Goal: Task Accomplishment & Management: Contribute content

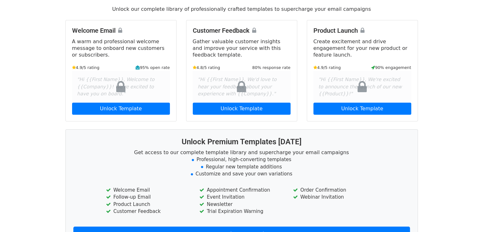
scroll to position [95, 0]
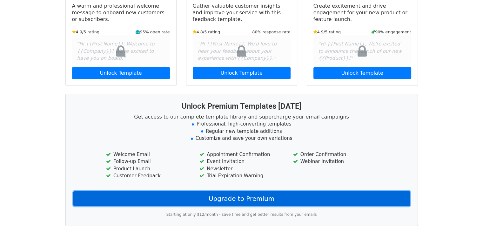
click at [171, 200] on link "Upgrade to Premium" at bounding box center [241, 198] width 336 height 15
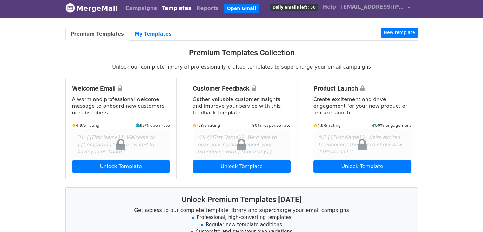
scroll to position [0, 0]
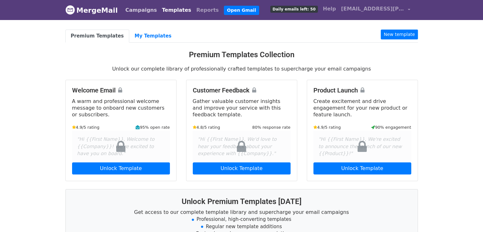
click at [133, 13] on link "Campaigns" at bounding box center [141, 10] width 36 height 13
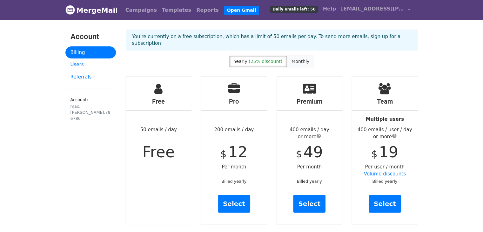
click at [295, 56] on label "Monthly" at bounding box center [300, 62] width 27 height 12
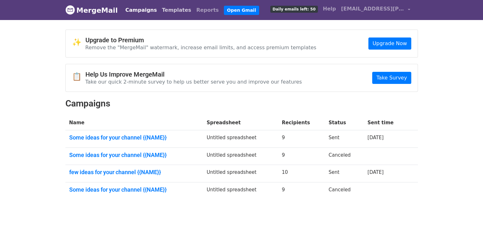
click at [165, 10] on link "Templates" at bounding box center [176, 10] width 34 height 13
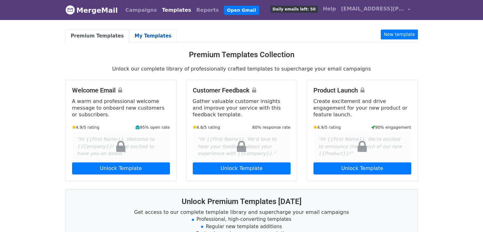
click at [137, 35] on link "My Templates" at bounding box center [153, 36] width 48 height 13
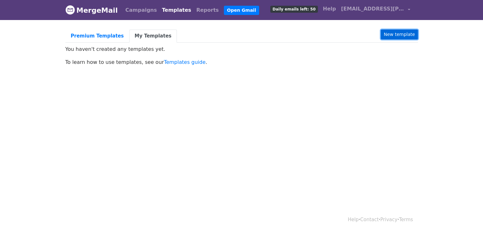
click at [399, 33] on link "New template" at bounding box center [399, 35] width 37 height 10
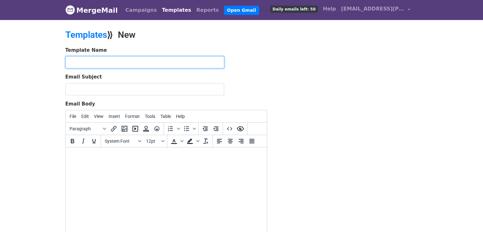
click at [100, 65] on input "text" at bounding box center [144, 62] width 159 height 12
type input "email script 1"
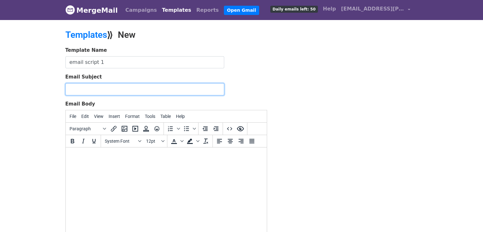
click at [106, 89] on input "Email Subject" at bounding box center [144, 89] width 159 height 12
click at [176, 86] on input "Email Subject" at bounding box center [144, 89] width 159 height 12
paste input "Some ideas for your channel (chnnelname)"
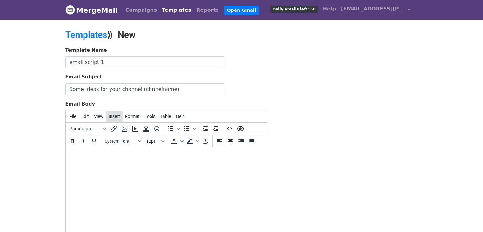
click at [111, 117] on span "Insert" at bounding box center [114, 116] width 11 height 5
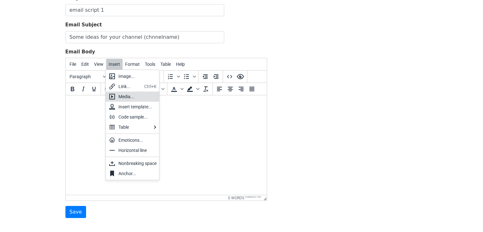
scroll to position [63, 0]
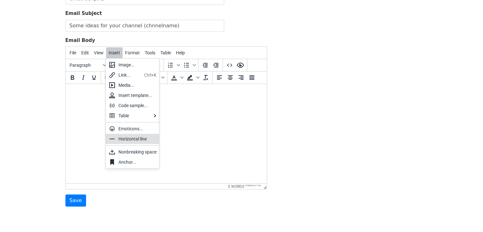
click at [49, 135] on body "MergeMail Campaigns Templates Reports Open Gmail Daily emails left: 50 Help max…" at bounding box center [241, 84] width 483 height 295
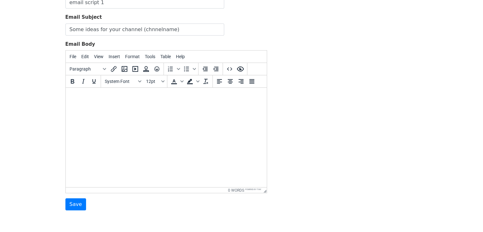
scroll to position [57, 0]
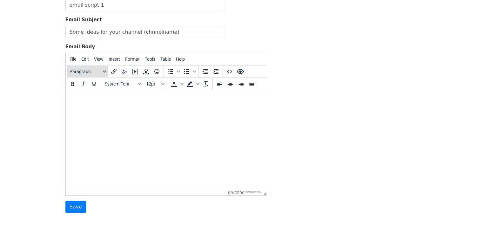
click at [105, 68] on button "Paragraph" at bounding box center [87, 71] width 41 height 11
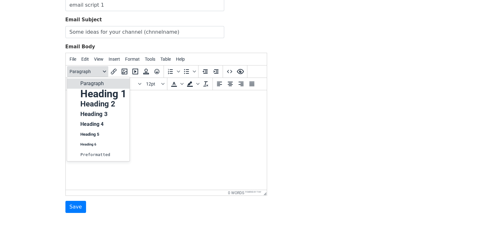
click at [105, 68] on button "Paragraph" at bounding box center [87, 71] width 41 height 11
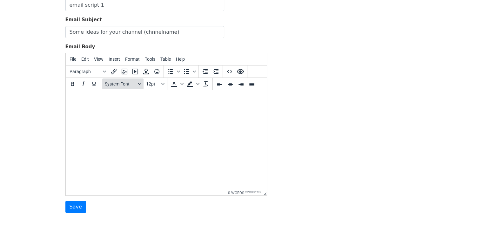
click at [142, 82] on div "Fonts" at bounding box center [139, 83] width 5 height 3
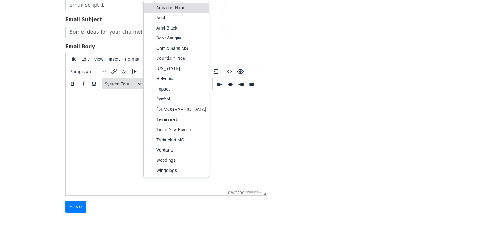
click at [136, 83] on button "System Font" at bounding box center [122, 83] width 41 height 11
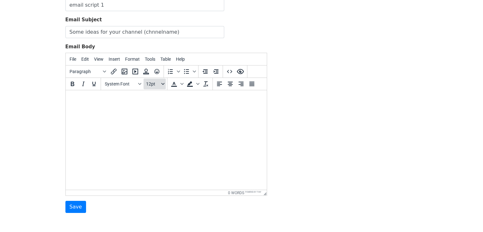
click at [163, 83] on icon "Font sizes" at bounding box center [162, 84] width 3 height 2
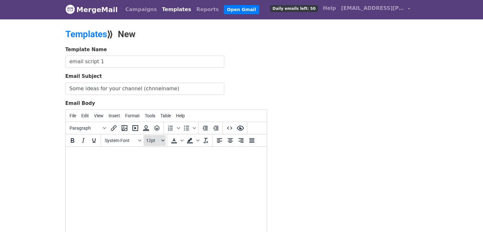
scroll to position [0, 0]
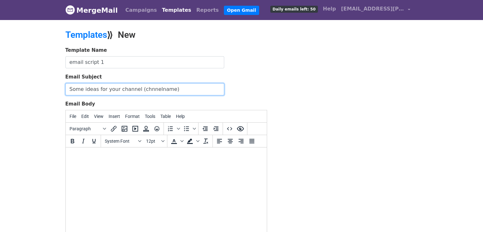
drag, startPoint x: 169, startPoint y: 90, endPoint x: 133, endPoint y: 88, distance: 35.9
click at [133, 88] on input "Some ideas for your channel (chnnelname)" at bounding box center [144, 89] width 159 height 12
paste input "{{NAME}}"
type input "Some ideas for your channel {{NAME}}"
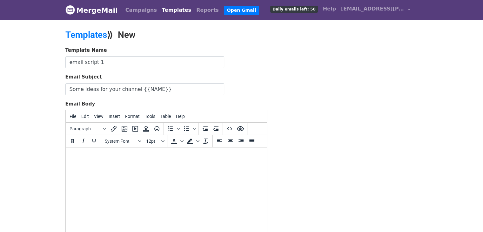
click at [123, 155] on body at bounding box center [165, 155] width 191 height 7
paste body
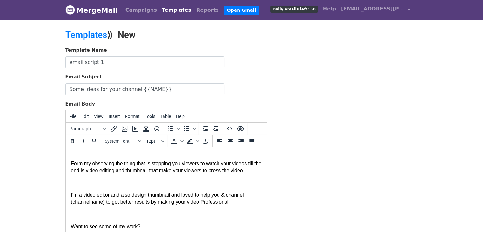
scroll to position [36, 0]
drag, startPoint x: 103, startPoint y: 202, endPoint x: 69, endPoint y: 204, distance: 34.9
click at [69, 204] on html "I was be watching your recent videos and can say your content is on the level o…" at bounding box center [165, 179] width 201 height 136
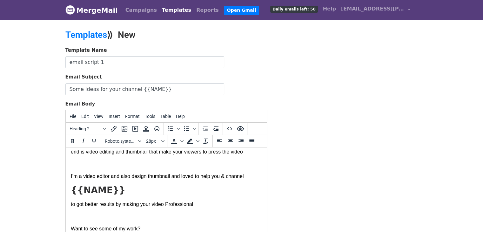
scroll to position [57, 0]
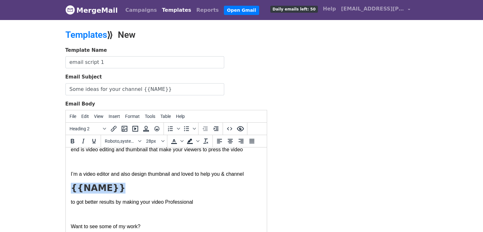
drag, startPoint x: 108, startPoint y: 187, endPoint x: 130, endPoint y: 334, distance: 148.0
click at [65, 187] on html "I was be watching your recent videos and can say your content is on the level o…" at bounding box center [165, 168] width 201 height 157
click at [86, 126] on span "Heading 2" at bounding box center [85, 128] width 31 height 5
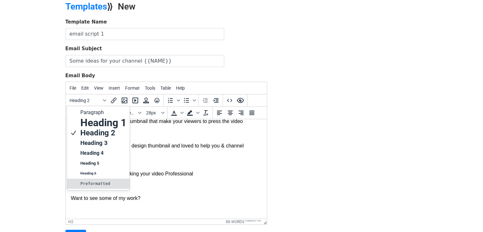
scroll to position [32, 0]
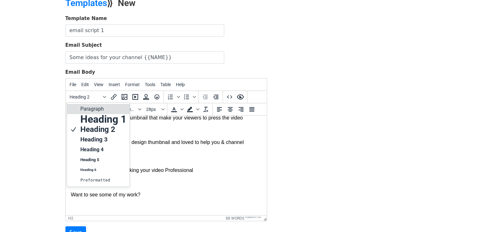
click at [90, 109] on p "Paragraph" at bounding box center [103, 109] width 47 height 8
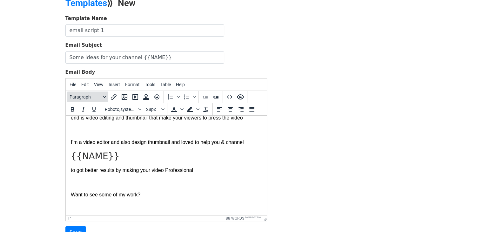
click at [85, 95] on span "Paragraph" at bounding box center [85, 96] width 31 height 5
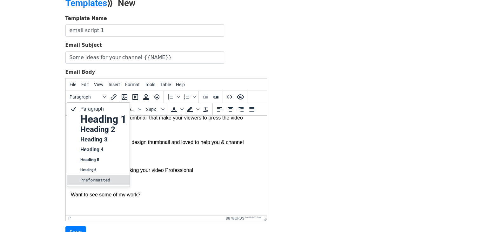
click at [89, 176] on pre "Preformatted" at bounding box center [103, 180] width 47 height 8
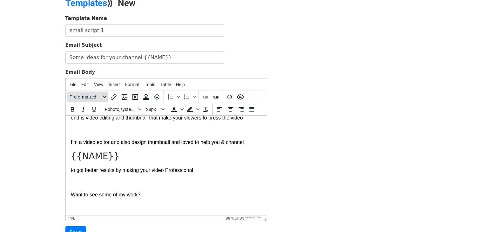
click at [85, 94] on span "Preformatted" at bounding box center [85, 96] width 31 height 5
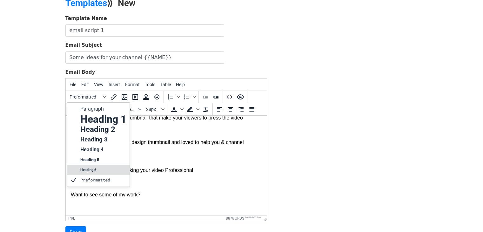
click at [97, 168] on h6 "Heading 6" at bounding box center [103, 170] width 47 height 8
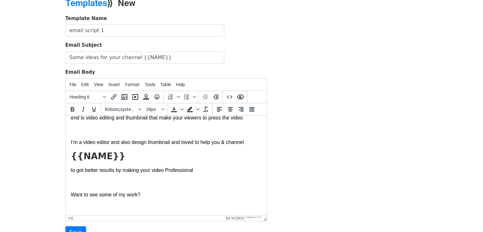
click at [115, 158] on h6 "{{NAME}}" at bounding box center [165, 156] width 191 height 11
drag, startPoint x: 112, startPoint y: 149, endPoint x: 129, endPoint y: 268, distance: 121.2
click at [65, 155] on html "I was be watching your recent videos and can say your content is on the level o…" at bounding box center [165, 136] width 201 height 157
click at [197, 105] on span "Background color" at bounding box center [197, 109] width 5 height 11
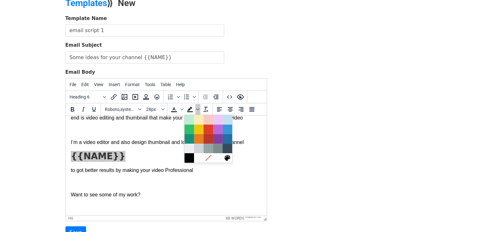
click at [289, 67] on div "Template Name email script 1 Email Subject Some ideas for your channel {{NAME}}…" at bounding box center [242, 126] width 362 height 223
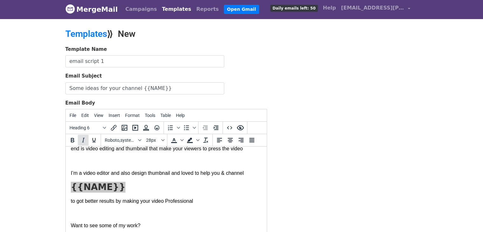
scroll to position [0, 0]
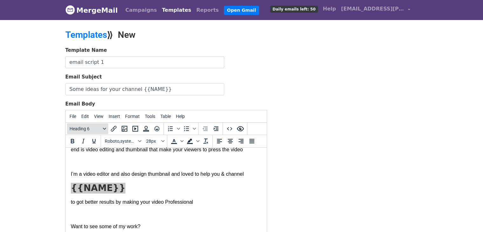
click at [77, 130] on span "Heading 6" at bounding box center [85, 128] width 31 height 5
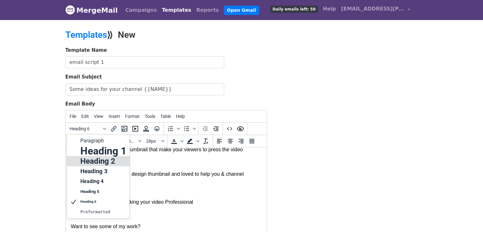
click at [84, 159] on h2 "Heading 2" at bounding box center [103, 161] width 47 height 8
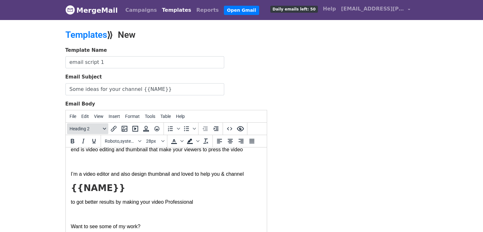
click at [83, 129] on span "Heading 2" at bounding box center [85, 128] width 31 height 5
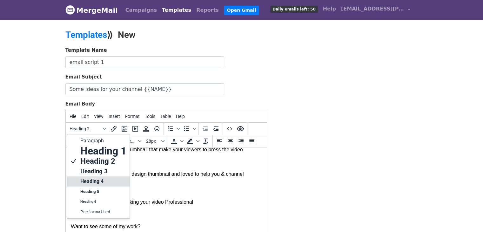
click at [84, 178] on div "Heading 4" at bounding box center [98, 181] width 63 height 10
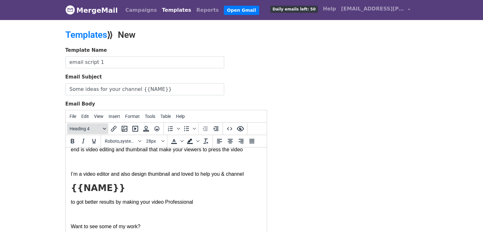
click at [87, 131] on button "Heading 4" at bounding box center [87, 128] width 41 height 11
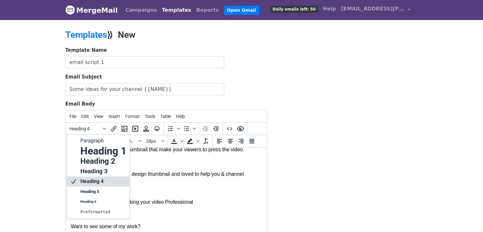
click at [85, 184] on div "Heading 4" at bounding box center [98, 181] width 63 height 10
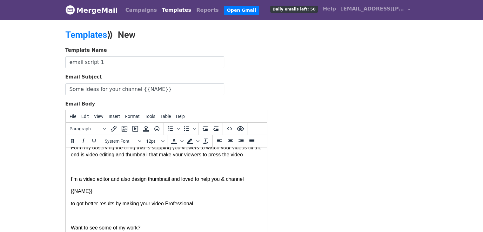
scroll to position [54, 0]
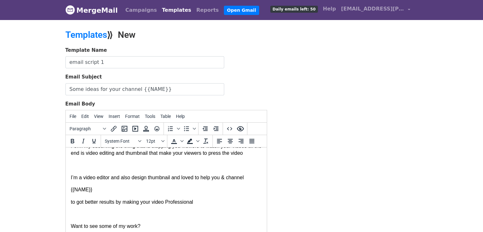
click at [70, 192] on body "I was be watching your recent videos and can say your content is on the level o…" at bounding box center [165, 170] width 191 height 143
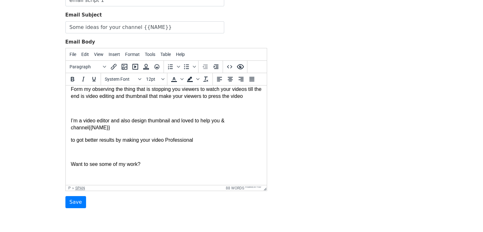
scroll to position [63, 0]
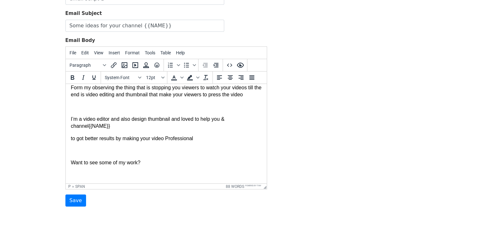
click at [95, 134] on body "I was be watching your recent videos and can say your content is on the level o…" at bounding box center [165, 109] width 191 height 138
click at [73, 136] on span "to got better results by making your video Professional" at bounding box center [131, 138] width 122 height 5
click at [72, 136] on span "to got better results by making your video Professional" at bounding box center [131, 138] width 122 height 5
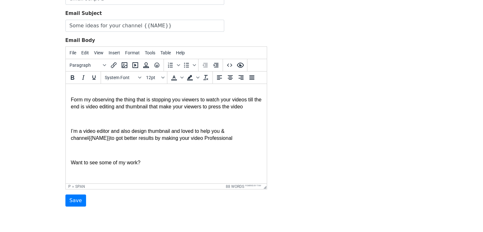
click at [143, 164] on p "Want to see some of my work?" at bounding box center [165, 162] width 191 height 7
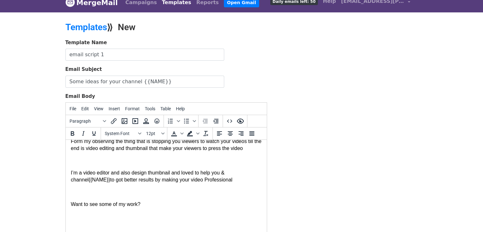
scroll to position [0, 0]
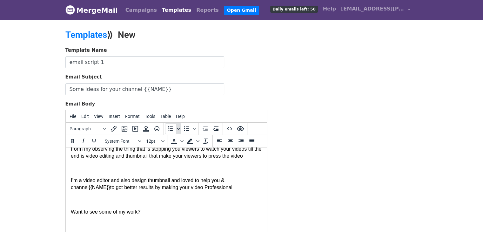
click at [177, 127] on icon "Numbered list" at bounding box center [178, 128] width 3 height 3
click at [197, 126] on div "To open the popup, press Shift+Enter To open the popup, press Shift+Enter" at bounding box center [181, 129] width 35 height 12
click at [195, 127] on icon "Bullet list" at bounding box center [194, 128] width 3 height 3
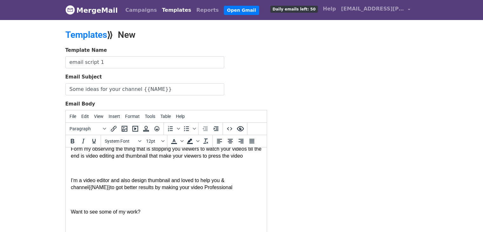
click at [190, 171] on p at bounding box center [165, 167] width 191 height 7
click at [137, 138] on button "System Font" at bounding box center [122, 141] width 41 height 11
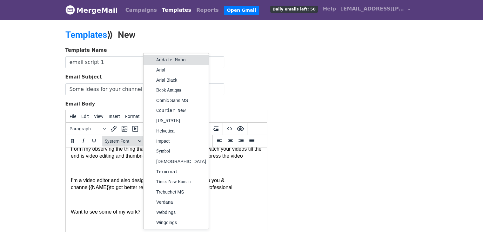
click at [137, 138] on button "System Font" at bounding box center [122, 141] width 41 height 11
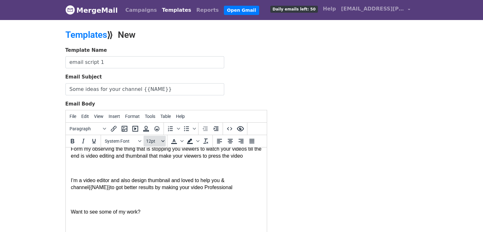
click at [159, 139] on span "12pt" at bounding box center [153, 140] width 14 height 5
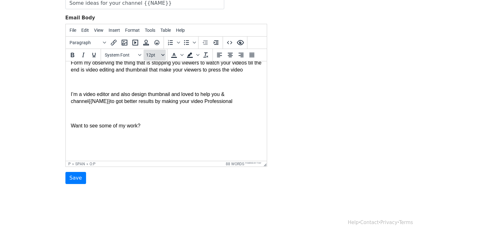
scroll to position [89, 0]
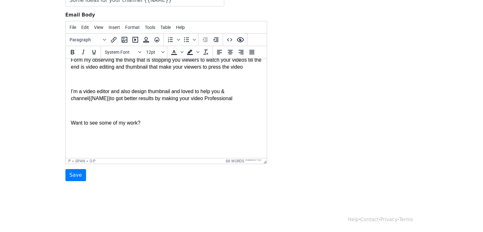
click at [94, 148] on body "I was be watching your recent videos and can say your content is on the level o…" at bounding box center [165, 83] width 191 height 140
click at [92, 138] on p "Want to see some of my work?" at bounding box center [165, 129] width 191 height 21
click at [181, 137] on p "Want to see some of my work? ifyou don't like my email you can Unsubscribe﻿" at bounding box center [165, 129] width 191 height 21
click at [169, 138] on link "Unsubscribe﻿" at bounding box center [157, 136] width 28 height 5
click at [169, 138] on link "Unsubscribe" at bounding box center [157, 136] width 28 height 5
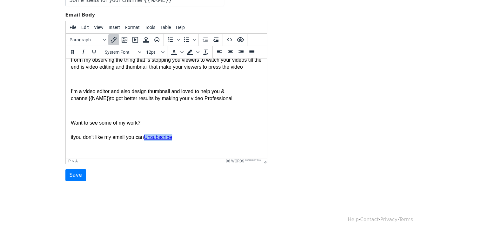
click at [160, 139] on link "Unsubscribe" at bounding box center [157, 136] width 28 height 5
click at [157, 139] on link "Unsubscribe" at bounding box center [157, 136] width 28 height 5
click at [189, 113] on p at bounding box center [165, 110] width 191 height 7
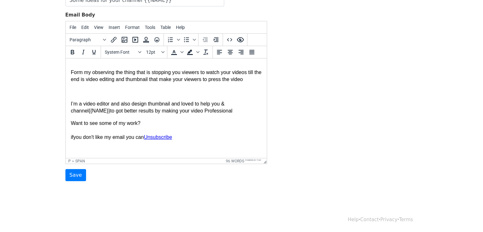
scroll to position [46, 0]
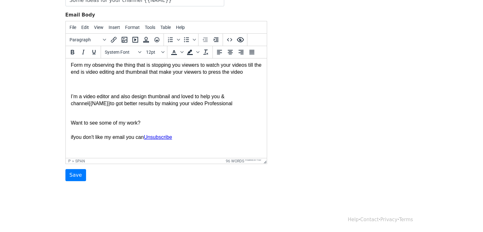
click at [95, 134] on span "Want to see some of my work? ifyou don't like my email you can" at bounding box center [106, 130] width 73 height 20
click at [94, 131] on p "Want to see some of my work? ifyou don't like my email you can Unsubscribe" at bounding box center [165, 129] width 191 height 21
click at [96, 115] on body "I was be watching your recent videos and can say your content is on the level o…" at bounding box center [165, 85] width 191 height 135
click at [91, 108] on p "I’m a video editor and also design thumbnail and loved to help you & channel {{…" at bounding box center [165, 103] width 191 height 21
click at [81, 114] on p "I’m a video editor and also design thumbnail and loved to help you & channel {{…" at bounding box center [165, 103] width 191 height 21
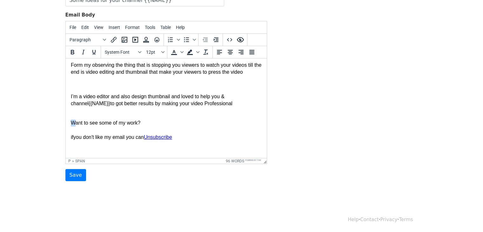
drag, startPoint x: 74, startPoint y: 115, endPoint x: 72, endPoint y: 118, distance: 3.5
click at [72, 118] on body "I was be watching your recent videos and can say your content is on the level o…" at bounding box center [165, 85] width 191 height 135
click at [73, 114] on p "I’m a video editor and also design thumbnail and loved to help you & channel {{…" at bounding box center [165, 103] width 191 height 21
drag, startPoint x: 73, startPoint y: 114, endPoint x: 66, endPoint y: 110, distance: 7.8
click at [66, 110] on html "I was be watching your recent videos and can say your content is on the level o…" at bounding box center [165, 85] width 201 height 145
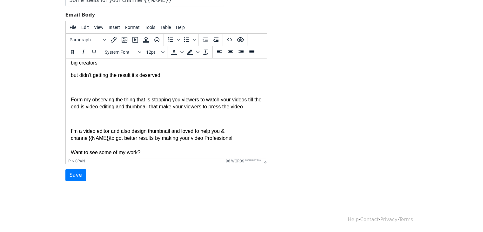
scroll to position [9, 0]
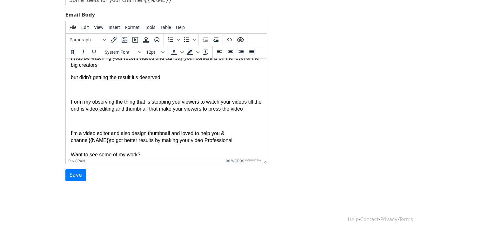
click at [107, 117] on p at bounding box center [165, 120] width 191 height 7
click at [96, 122] on p at bounding box center [165, 120] width 191 height 7
click at [91, 116] on body "I was be watching your recent videos and can say your content is on the level o…" at bounding box center [165, 120] width 191 height 130
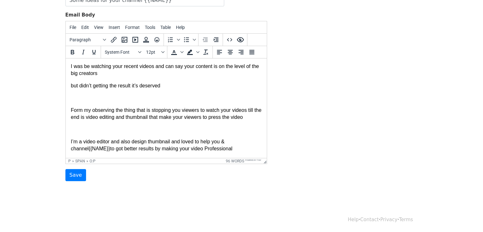
scroll to position [0, 0]
click at [90, 96] on p at bounding box center [165, 98] width 191 height 7
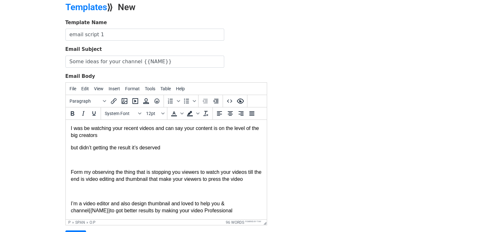
scroll to position [89, 0]
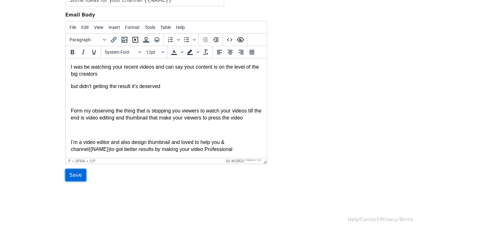
click at [75, 176] on input "Save" at bounding box center [75, 175] width 21 height 12
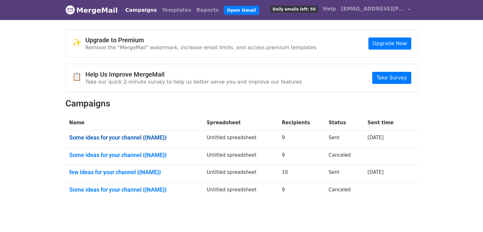
click at [143, 135] on link "Some ideas for your channel {{NAME}}" at bounding box center [134, 137] width 130 height 7
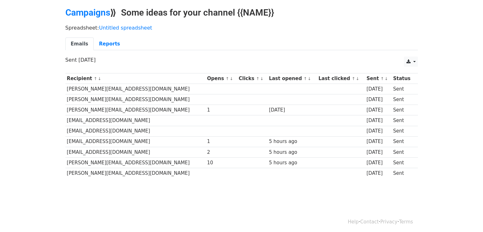
scroll to position [24, 0]
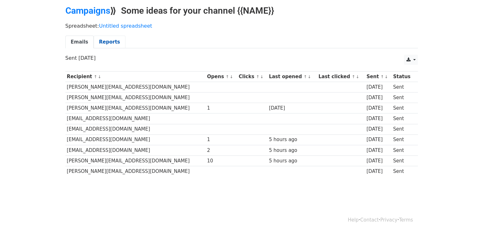
click at [94, 44] on link "Reports" at bounding box center [110, 42] width 32 height 13
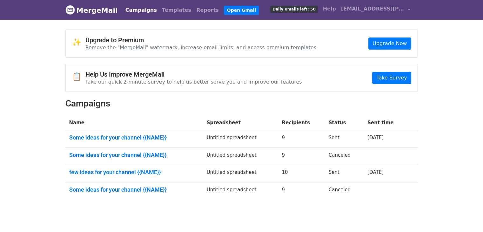
click at [127, 132] on td "Some ideas for your channel {{NAME}}" at bounding box center [133, 138] width 137 height 17
click at [128, 137] on link "Some ideas for your channel {{NAME}}" at bounding box center [134, 137] width 130 height 7
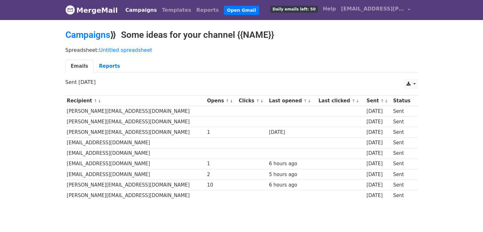
click at [247, 36] on h2 "Campaigns ⟫ Some ideas for your channel {{NAME}}" at bounding box center [241, 35] width 352 height 11
drag, startPoint x: 237, startPoint y: 52, endPoint x: 260, endPoint y: 48, distance: 22.7
click at [237, 53] on div "Spreadsheet: Untitled spreadsheet Emails Reports" at bounding box center [242, 61] width 362 height 36
drag, startPoint x: 283, startPoint y: 32, endPoint x: 241, endPoint y: 36, distance: 42.1
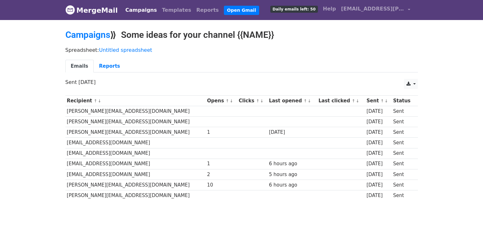
click at [241, 36] on h2 "Campaigns ⟫ Some ideas for your channel {{NAME}}" at bounding box center [241, 35] width 352 height 11
copy h2 "{{NAME}}"
click at [286, 39] on h2 "Campaigns ⟫ Some ideas for your channel {{NAME}}" at bounding box center [241, 35] width 352 height 11
click at [251, 62] on ul "Emails Reports" at bounding box center [241, 66] width 352 height 13
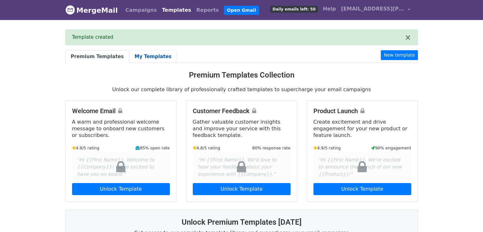
click at [136, 54] on link "My Templates" at bounding box center [153, 56] width 48 height 13
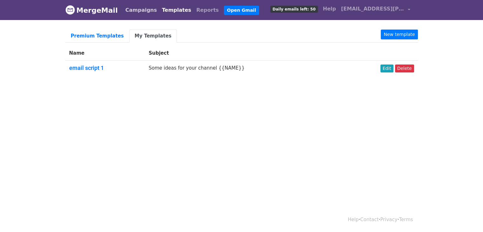
click at [136, 13] on link "Campaigns" at bounding box center [141, 10] width 36 height 13
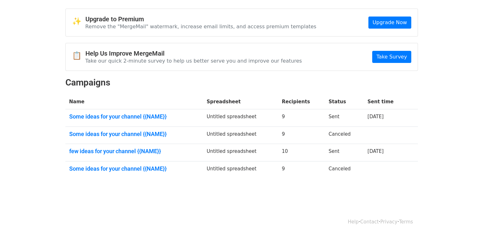
scroll to position [23, 0]
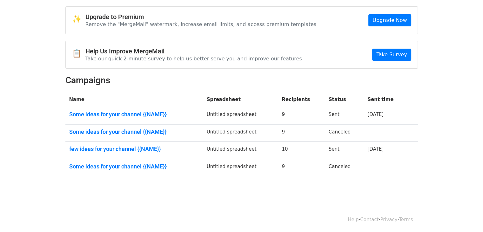
drag, startPoint x: 153, startPoint y: 110, endPoint x: 17, endPoint y: 128, distance: 137.6
click at [15, 127] on body "MergeMail Campaigns Templates Reports Open Gmail Daily emails left: 50 Help max…" at bounding box center [241, 91] width 483 height 229
click at [260, 113] on td "Untitled spreadsheet" at bounding box center [240, 115] width 75 height 17
click at [124, 166] on link "Some ideas for your channel {{NAME}}" at bounding box center [134, 166] width 130 height 7
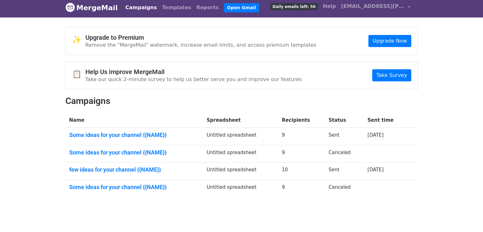
scroll to position [0, 0]
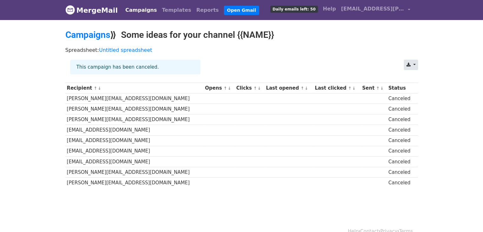
click at [416, 62] on link at bounding box center [411, 65] width 14 height 10
click at [346, 62] on div "This campaign has been canceled." at bounding box center [232, 70] width 335 height 20
click at [95, 35] on link "Campaigns" at bounding box center [87, 35] width 45 height 10
click at [115, 68] on div "This campaign has been canceled." at bounding box center [135, 67] width 130 height 15
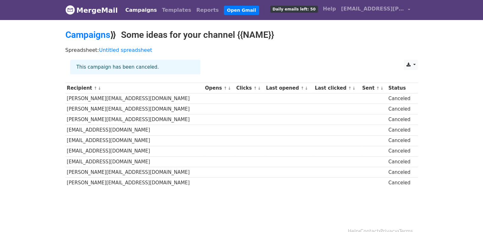
click at [128, 69] on div "This campaign has been canceled." at bounding box center [135, 67] width 130 height 15
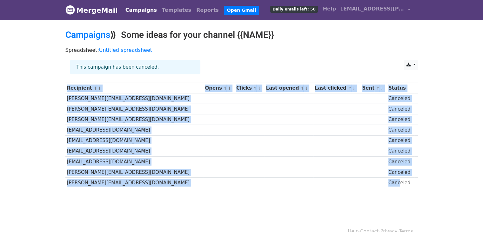
drag, startPoint x: 390, startPoint y: 182, endPoint x: 356, endPoint y: 192, distance: 35.7
click at [356, 192] on body "MergeMail Campaigns Templates Reports Open Gmail Daily emails left: 50 Help max…" at bounding box center [241, 109] width 483 height 218
drag, startPoint x: 348, startPoint y: 194, endPoint x: 344, endPoint y: 195, distance: 4.1
click at [348, 194] on body "MergeMail Campaigns Templates Reports Open Gmail Daily emails left: 50 Help max…" at bounding box center [241, 109] width 483 height 218
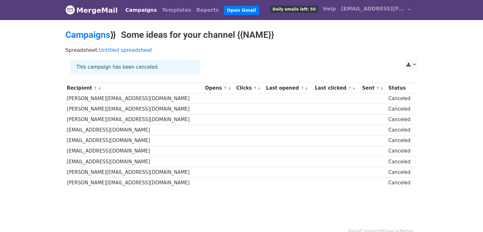
click at [257, 63] on div "This campaign has been canceled." at bounding box center [232, 70] width 335 height 20
drag, startPoint x: 83, startPoint y: 38, endPoint x: 48, endPoint y: 59, distance: 40.7
click at [47, 59] on body "MergeMail Campaigns Templates Reports Open Gmail Daily emails left: 50 Help max…" at bounding box center [241, 109] width 483 height 218
click at [206, 33] on h2 "Campaigns ⟫ Some ideas for your channel {{NAME}}" at bounding box center [241, 35] width 352 height 11
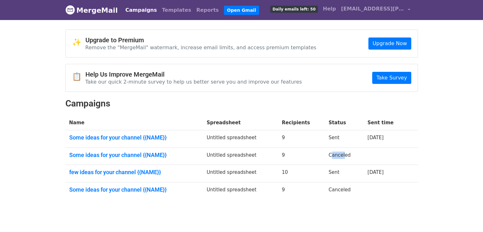
drag, startPoint x: 342, startPoint y: 156, endPoint x: 330, endPoint y: 156, distance: 12.7
click at [330, 156] on td "Canceled" at bounding box center [344, 155] width 39 height 17
click at [364, 158] on td at bounding box center [385, 155] width 44 height 17
click at [345, 7] on span "[EMAIL_ADDRESS][PERSON_NAME][DOMAIN_NAME]" at bounding box center [372, 9] width 63 height 8
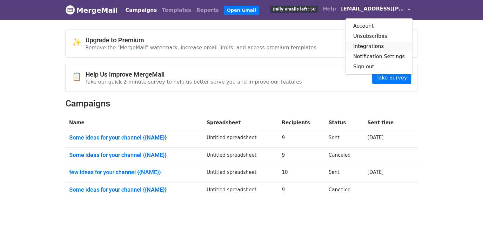
click at [381, 48] on link "Integrations" at bounding box center [378, 46] width 67 height 10
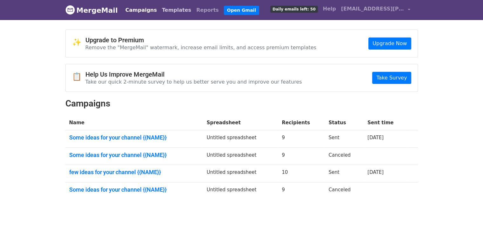
click at [161, 9] on link "Templates" at bounding box center [176, 10] width 34 height 13
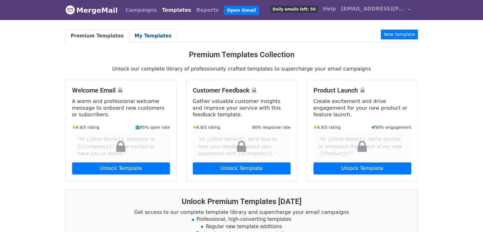
click at [132, 36] on link "My Templates" at bounding box center [153, 36] width 48 height 13
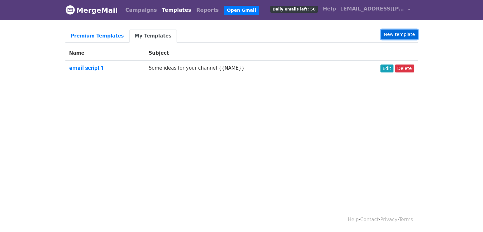
click at [388, 33] on link "New template" at bounding box center [399, 35] width 37 height 10
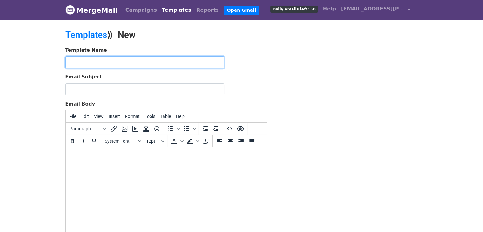
click at [112, 59] on input "text" at bounding box center [144, 62] width 159 height 12
click at [116, 61] on input "email script 1" at bounding box center [144, 62] width 159 height 12
type input "email script 2"
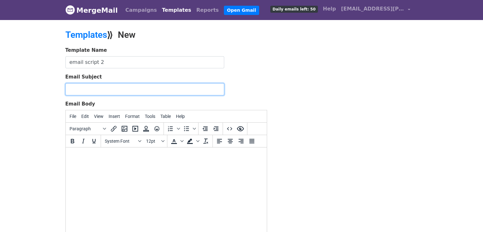
click at [74, 90] on input "Email Subject" at bounding box center [144, 89] width 159 height 12
type input "Some ideas for your channel {{NAME}}"
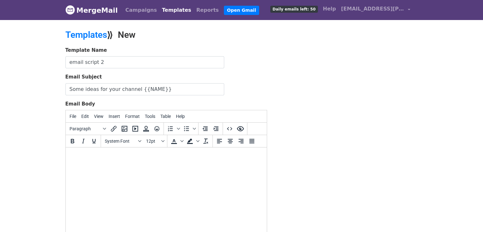
click at [114, 162] on html at bounding box center [165, 155] width 201 height 17
click at [129, 160] on html at bounding box center [165, 155] width 201 height 17
paste body
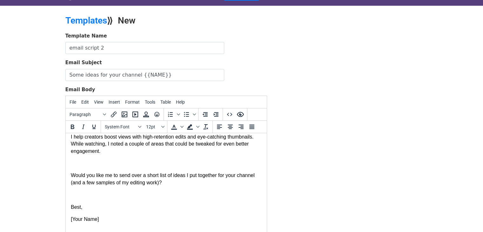
scroll to position [36, 0]
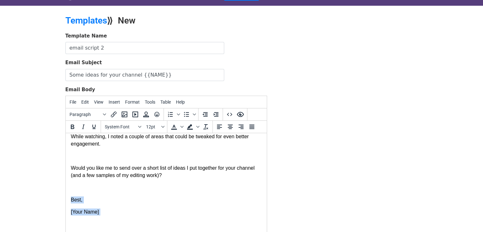
drag, startPoint x: 102, startPoint y: 215, endPoint x: 61, endPoint y: 200, distance: 44.2
click at [65, 200] on html "I was watching your videos on [Channel Name] recently — really solid content. I…" at bounding box center [165, 164] width 201 height 136
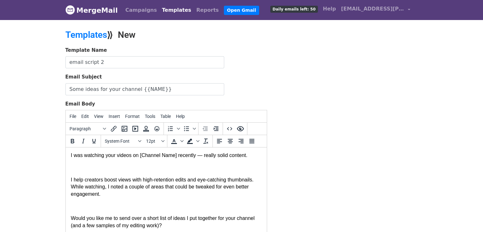
scroll to position [0, 0]
drag, startPoint x: 173, startPoint y: 155, endPoint x: 138, endPoint y: 155, distance: 34.3
click at [138, 155] on span "I was watching your videos on [Channel Name] recently — really solid content." at bounding box center [159, 155] width 178 height 5
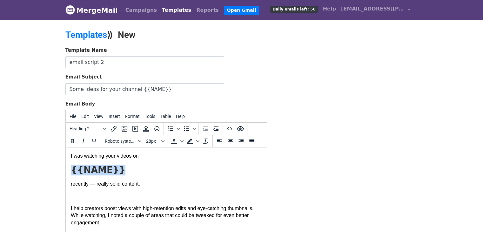
drag, startPoint x: 127, startPoint y: 169, endPoint x: 62, endPoint y: 174, distance: 64.9
click at [65, 174] on html "I was watching your videos on {{NAME}} recently — really solid content. I help …" at bounding box center [165, 223] width 201 height 152
click at [80, 127] on span "Heading 2" at bounding box center [85, 128] width 31 height 5
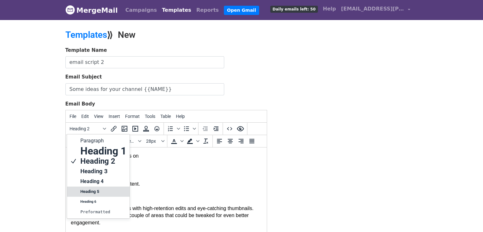
click at [86, 188] on h5 "Heading 5" at bounding box center [103, 192] width 47 height 8
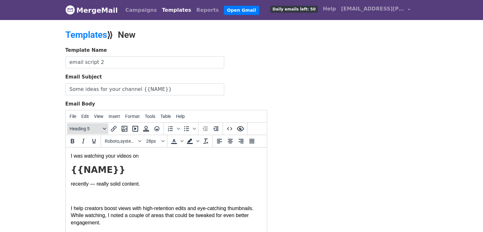
click at [88, 127] on span "Heading 5" at bounding box center [85, 128] width 31 height 5
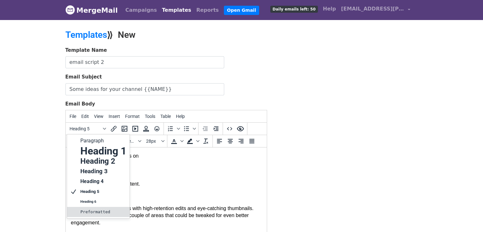
click at [92, 208] on pre "Preformatted" at bounding box center [103, 212] width 47 height 8
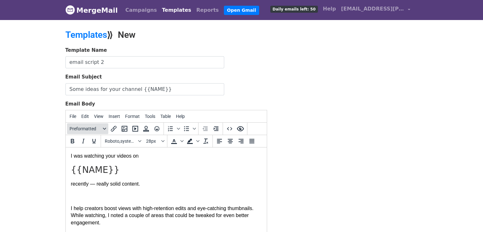
click at [93, 130] on span "Preformatted" at bounding box center [85, 128] width 31 height 5
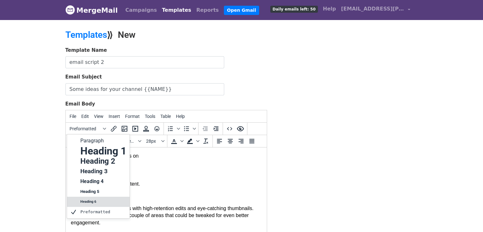
click at [90, 198] on h6 "Heading 6" at bounding box center [103, 202] width 47 height 8
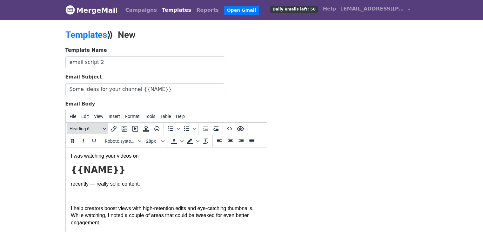
click at [94, 126] on span "Heading 6" at bounding box center [85, 128] width 31 height 5
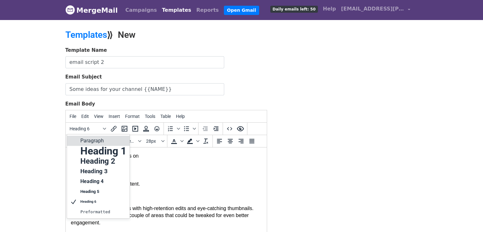
click at [95, 139] on p "Paragraph" at bounding box center [103, 141] width 47 height 8
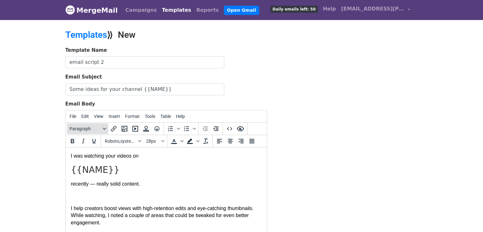
click at [92, 126] on span "Paragraph" at bounding box center [85, 128] width 31 height 5
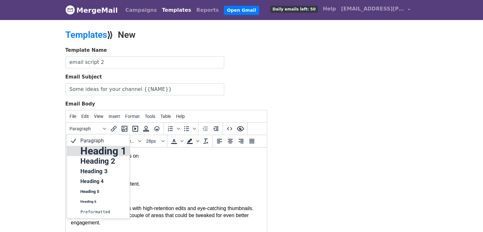
click at [91, 147] on h1 "Heading 1" at bounding box center [103, 151] width 47 height 8
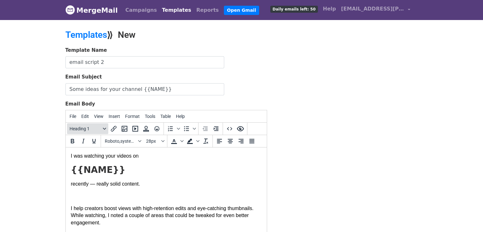
click at [90, 130] on span "Heading 1" at bounding box center [85, 128] width 31 height 5
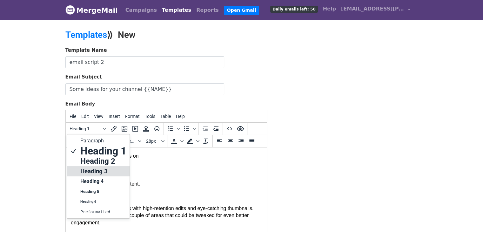
click at [89, 167] on h3 "Heading 3" at bounding box center [103, 171] width 47 height 8
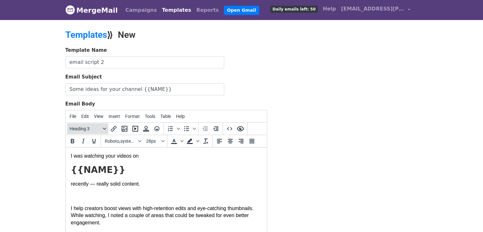
click at [88, 129] on span "Heading 3" at bounding box center [85, 128] width 31 height 5
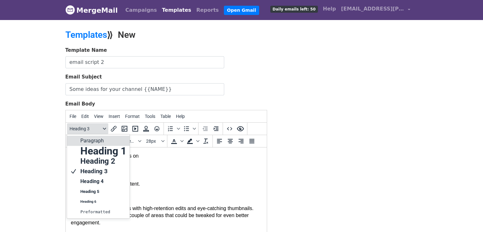
click at [88, 129] on span "Heading 3" at bounding box center [85, 128] width 31 height 5
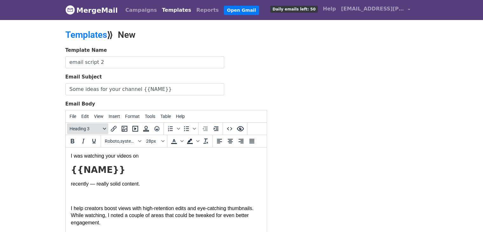
click at [88, 129] on span "Heading 3" at bounding box center [85, 128] width 31 height 5
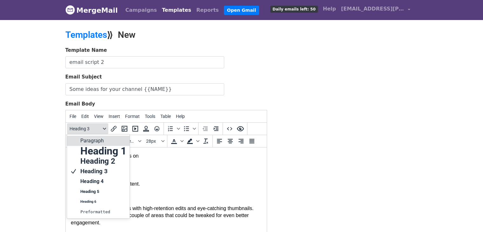
click at [88, 129] on span "Heading 3" at bounding box center [85, 128] width 31 height 5
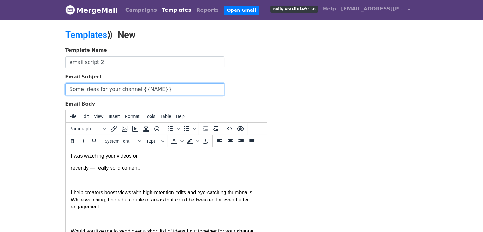
drag, startPoint x: 161, startPoint y: 86, endPoint x: 134, endPoint y: 93, distance: 28.5
click at [134, 93] on input "Some ideas for your channel {{NAME}}" at bounding box center [144, 89] width 159 height 12
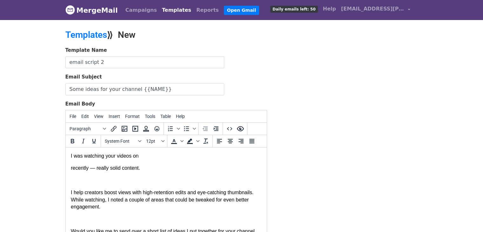
click at [146, 160] on body "I was watching your videos on recently — really solid content. I help creators …" at bounding box center [165, 215] width 191 height 126
click at [145, 152] on html "I was watching your videos on recently — really solid content. I help creators …" at bounding box center [165, 215] width 201 height 136
click at [73, 168] on span "recently — really solid content." at bounding box center [105, 167] width 70 height 5
click at [71, 168] on span "recently — really solid content." at bounding box center [105, 167] width 70 height 5
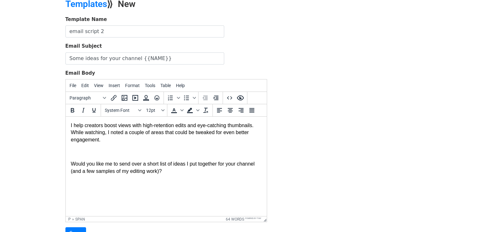
scroll to position [32, 0]
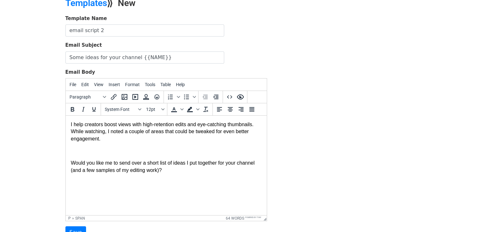
click at [175, 169] on p "Would you like me to send over a short list of ideas I put together for your ch…" at bounding box center [165, 166] width 191 height 14
click at [120, 190] on body "I was watching your videos on {{NAME}} recently — really solid content. I help …" at bounding box center [165, 160] width 191 height 128
click at [122, 181] on p "Would you like me to send over a short list of ideas I put together for your ch…" at bounding box center [165, 173] width 191 height 29
click at [124, 181] on p "Would you like me to send over a short list of ideas I put together for your ch…" at bounding box center [165, 173] width 191 height 29
click at [119, 185] on p "Would you like me to send over a short list of ideas I put together for your ch…" at bounding box center [165, 173] width 191 height 29
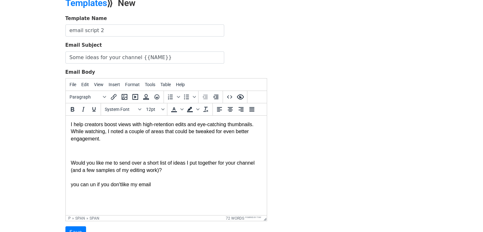
click at [92, 183] on span "you can un if you don'tlike my email" at bounding box center [116, 177] width 92 height 20
drag, startPoint x: 116, startPoint y: 185, endPoint x: 89, endPoint y: 182, distance: 27.4
click at [89, 182] on link "Unsubscribe﻿" at bounding box center [102, 184] width 28 height 5
click at [89, 189] on body "I was watching your videos on {{NAME}} recently — really solid content. I help …" at bounding box center [165, 160] width 191 height 128
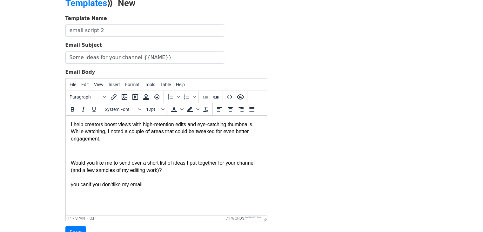
click at [91, 185] on span "if you don'tlike my email" at bounding box center [115, 184] width 54 height 5
click at [89, 184] on span "you can" at bounding box center [116, 177] width 92 height 20
click at [118, 186] on p "Would you like me to send over a short list of ideas I put together for your ch…" at bounding box center [165, 173] width 191 height 29
click at [120, 183] on p "Would you like me to send over a short list of ideas I put together for your ch…" at bounding box center [165, 173] width 191 height 29
click at [184, 180] on p "Would you like me to send over a short list of ideas I put together for your ch…" at bounding box center [165, 173] width 191 height 29
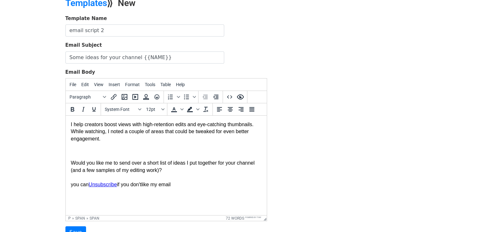
click at [178, 180] on p "Would you like me to send over a short list of ideas I put together for your ch…" at bounding box center [165, 173] width 191 height 29
click at [177, 187] on p "Would you like me to send over a short list of ideas I put together for your ch…" at bounding box center [165, 173] width 191 height 29
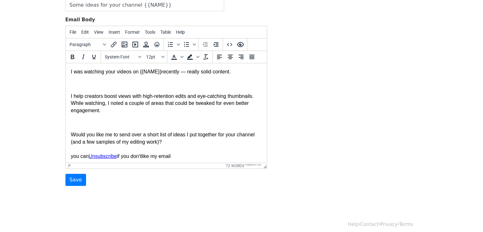
scroll to position [89, 0]
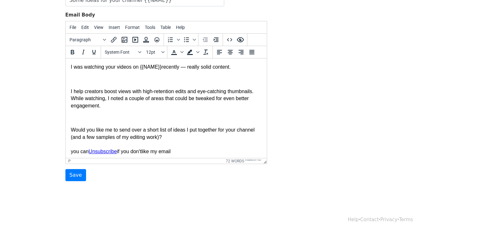
click at [229, 66] on span "recently — really solid content." at bounding box center [196, 66] width 70 height 5
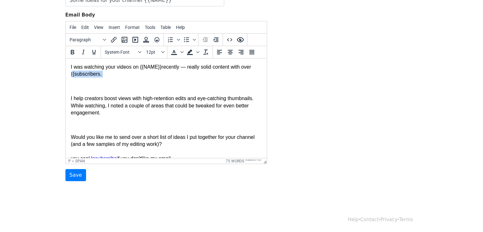
drag, startPoint x: 100, startPoint y: 73, endPoint x: 129, endPoint y: 131, distance: 64.3
click at [65, 73] on html "I was watching your videos on {{NAME}} recently — really solid content with ove…" at bounding box center [165, 130] width 201 height 145
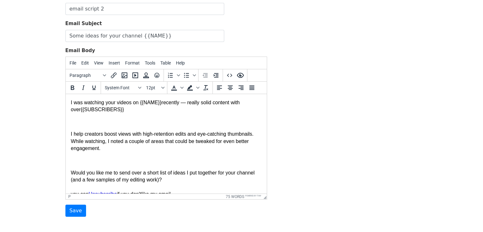
scroll to position [63, 0]
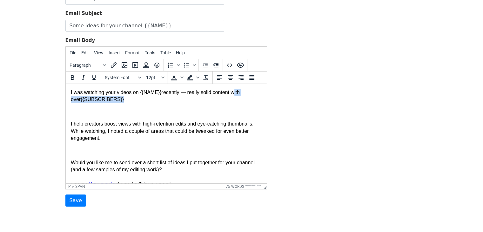
drag, startPoint x: 134, startPoint y: 99, endPoint x: 231, endPoint y: 93, distance: 96.7
click at [231, 93] on p "I was watching your videos on {{NAME}} recently — really solid content with ove…" at bounding box center [165, 96] width 191 height 14
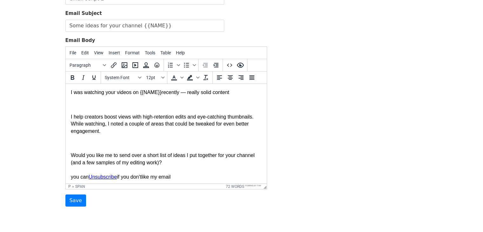
click at [185, 90] on span "recently — really solid content" at bounding box center [195, 91] width 68 height 5
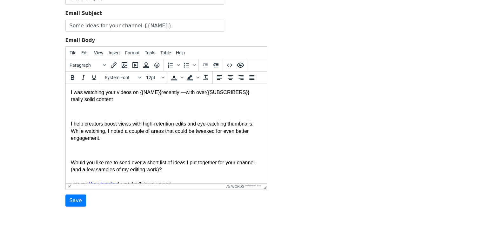
click at [78, 100] on p "I was watching your videos on {{NAME}} recently — with over {{SUBSCRIBERS}} rea…" at bounding box center [165, 96] width 191 height 14
click at [80, 101] on p "I was watching your videos on {{NAME}} recently — with over {{SUBSCRIBERS}} rea…" at bounding box center [165, 96] width 191 height 14
click at [71, 99] on p "I was watching your videos on {{NAME}} recently — with over {{SUBSCRIBERS}} rea…" at bounding box center [165, 96] width 191 height 14
drag, startPoint x: 152, startPoint y: 101, endPoint x: 128, endPoint y: 98, distance: 23.9
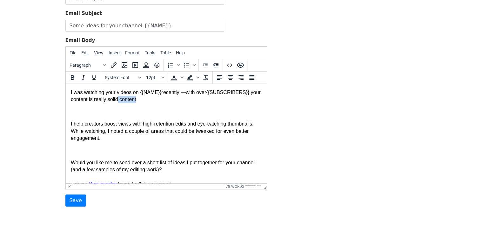
click at [128, 98] on p "I was watching your videos on {{NAME}} recently — with over {{SUBSCRIBERS}} you…" at bounding box center [165, 96] width 191 height 14
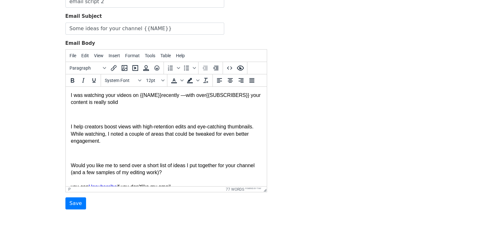
scroll to position [89, 0]
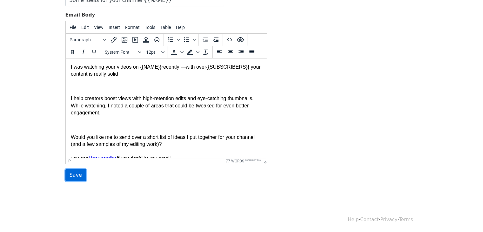
click at [69, 176] on input "Save" at bounding box center [75, 175] width 21 height 12
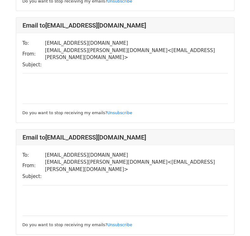
scroll to position [635, 0]
